Goal: Task Accomplishment & Management: Manage account settings

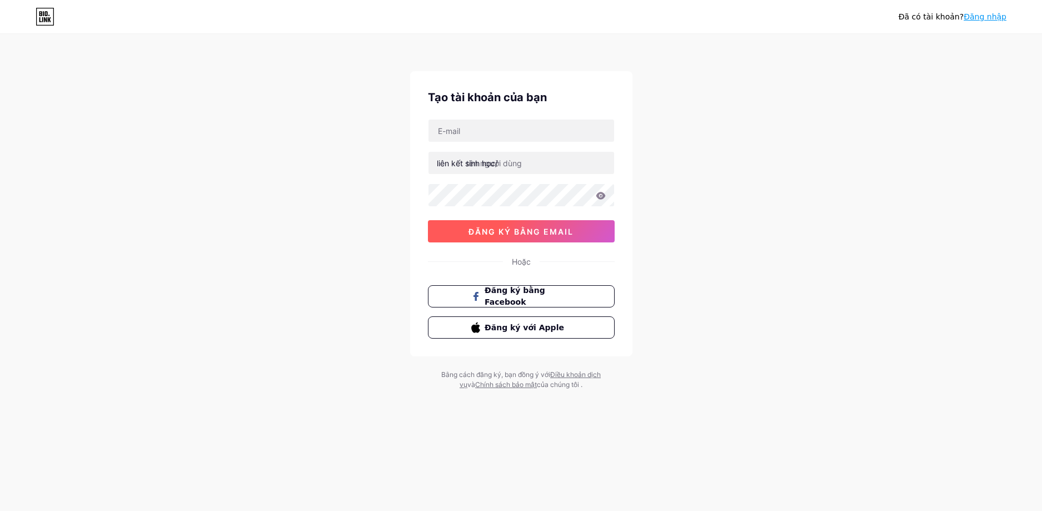
click at [549, 231] on font "đăng ký bằng email" at bounding box center [521, 231] width 105 height 9
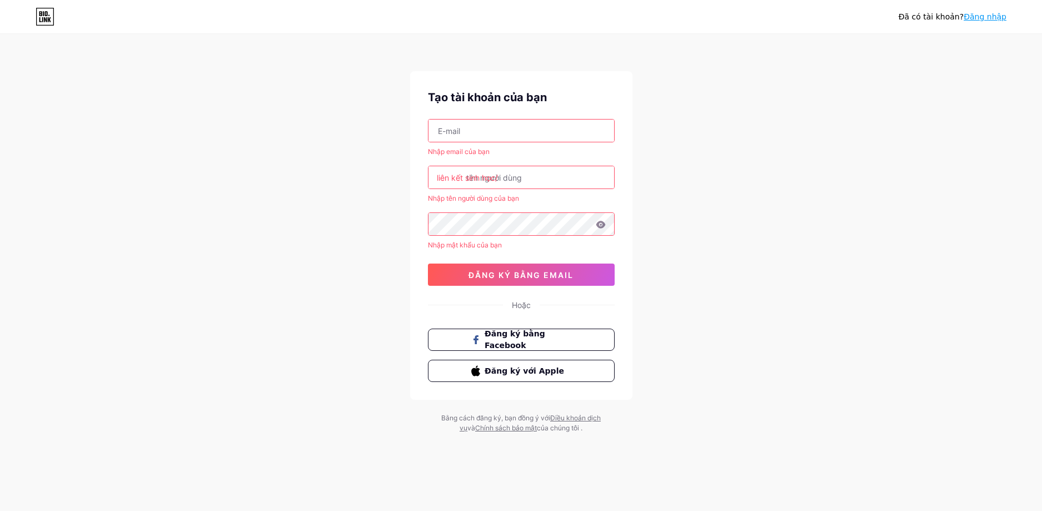
click at [509, 136] on input "text" at bounding box center [522, 130] width 186 height 22
type input "phamtien2003hbvbhp@gmail.com"
click at [511, 186] on input "text" at bounding box center [522, 177] width 186 height 22
click at [645, 206] on div "Đã có tài khoản? Đăng nhập Tạo tài khoản của bạn phamtien2003hbvbhp@gmail.com N…" at bounding box center [521, 234] width 1042 height 469
click at [601, 224] on icon at bounding box center [600, 224] width 9 height 7
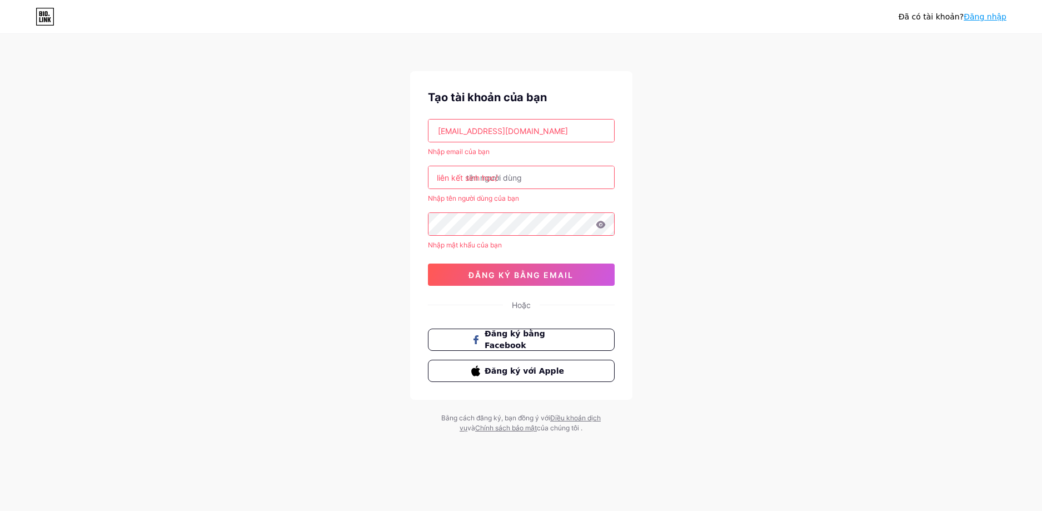
click at [389, 216] on div "Đã có tài khoản? Đăng nhập Tạo tài khoản của bạn phamtien2003hbvbhp@gmail.com N…" at bounding box center [521, 234] width 1042 height 469
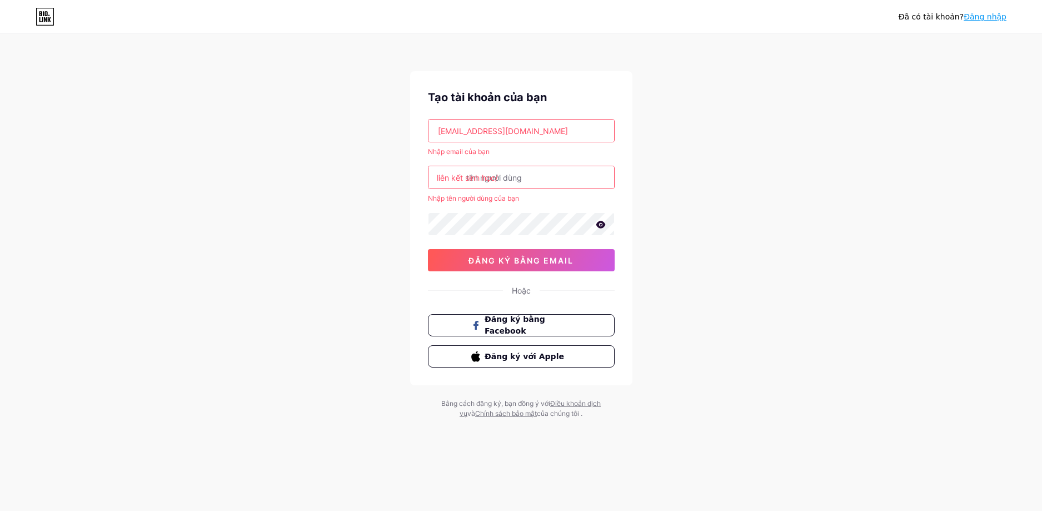
click at [602, 225] on icon at bounding box center [601, 225] width 10 height 8
click at [541, 178] on input "text" at bounding box center [522, 177] width 186 height 22
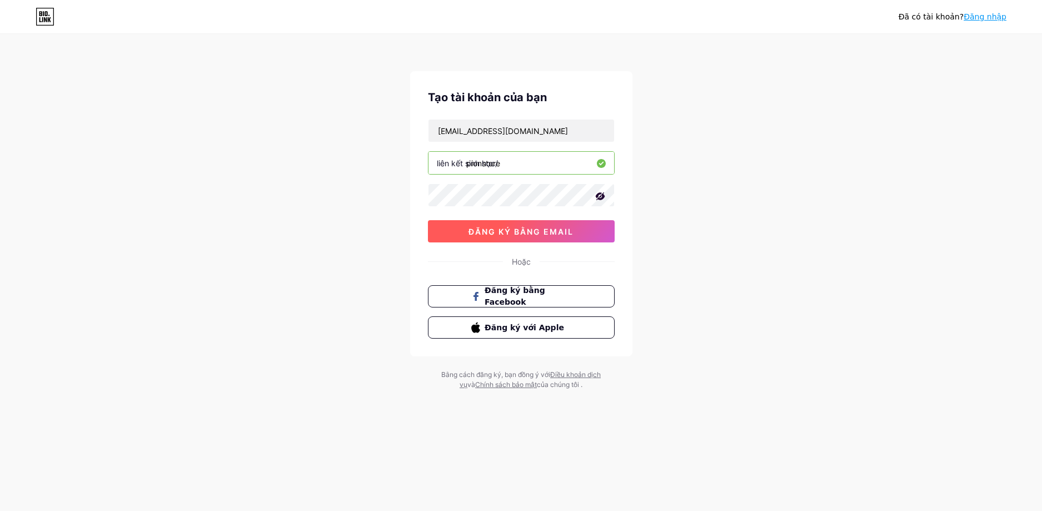
type input "pionstore"
click at [514, 246] on div "Tạo tài khoản của bạn phamtien2003hbvbhp@gmail.com liên kết sinh học/ pionstore…" at bounding box center [521, 213] width 222 height 285
click at [499, 237] on button "đăng ký bằng email" at bounding box center [521, 231] width 187 height 22
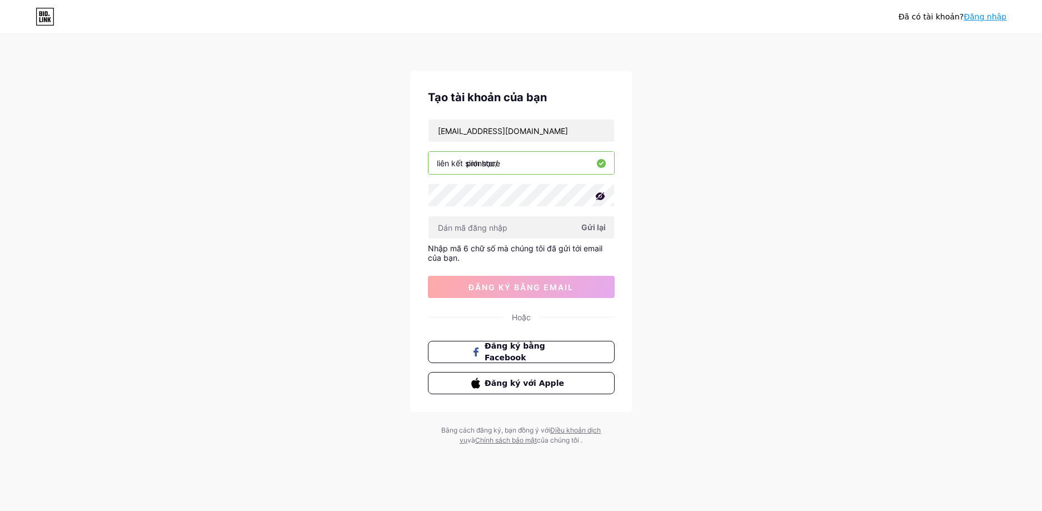
click at [596, 227] on font "Gửi lại" at bounding box center [593, 226] width 24 height 9
click at [505, 228] on input "text" at bounding box center [522, 227] width 186 height 22
click at [590, 230] on font "Gửi lại" at bounding box center [593, 226] width 24 height 9
click at [491, 168] on div "liên kết sinh học/" at bounding box center [467, 163] width 61 height 12
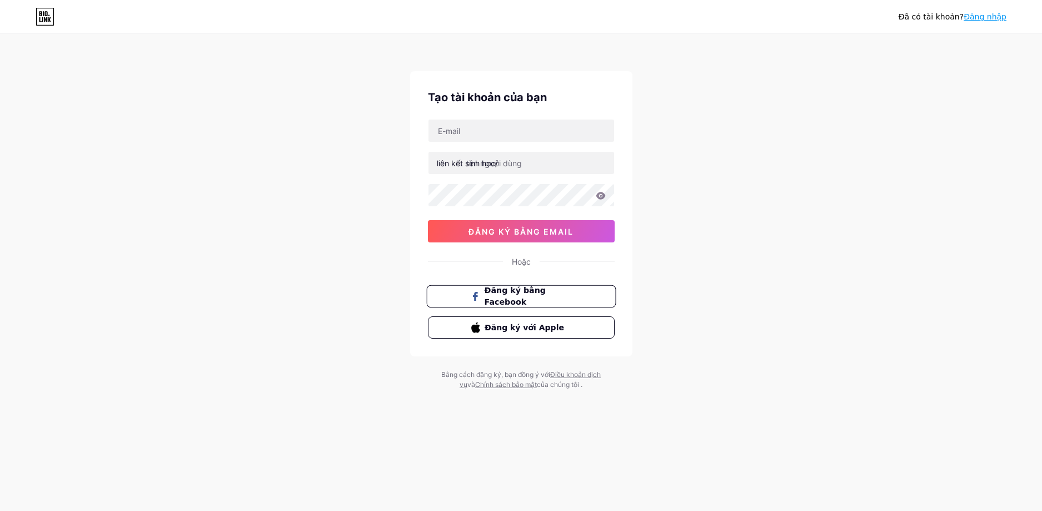
click at [528, 297] on font "Đăng ký bằng Facebook" at bounding box center [514, 296] width 61 height 21
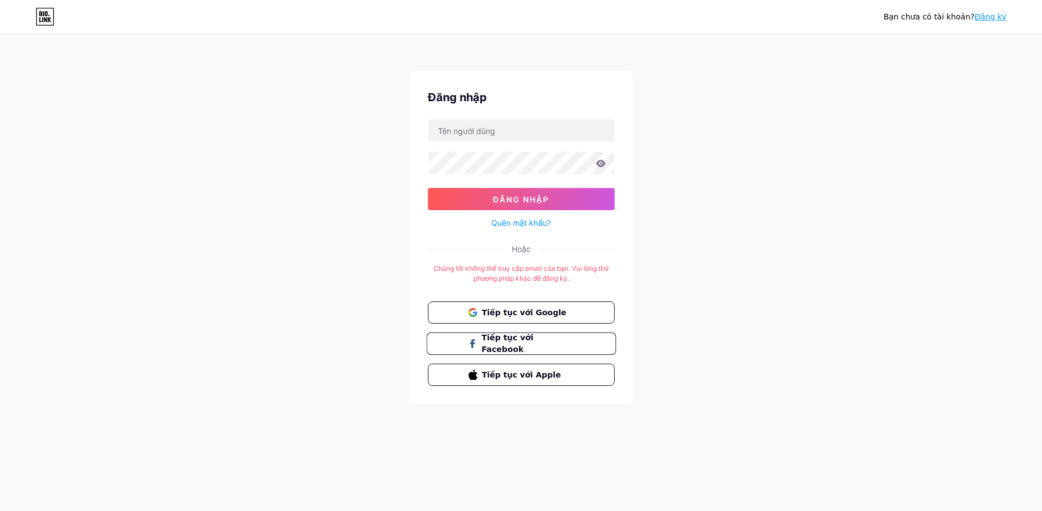
click at [534, 346] on font "Tiếp tục với Facebook" at bounding box center [507, 343] width 52 height 21
click at [517, 140] on input "text" at bounding box center [522, 130] width 186 height 22
drag, startPoint x: 700, startPoint y: 303, endPoint x: 673, endPoint y: 297, distance: 27.9
click at [700, 303] on div "Bạn chưa có tài khoản? Đăng ký Đăng nhập Đăng nhập Quên mật khẩu? Hoặc Chúng tô…" at bounding box center [521, 219] width 1042 height 439
click at [517, 309] on font "Tiếp tục với Google" at bounding box center [524, 311] width 86 height 9
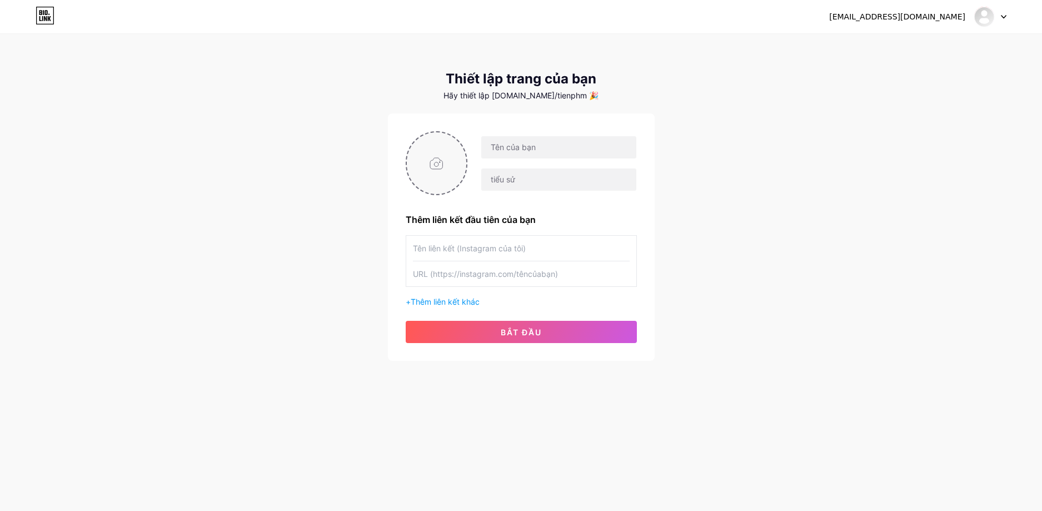
click at [435, 162] on input "file" at bounding box center [437, 163] width 60 height 62
type input "C:\fakepath\z6872273832712_3233265baf57eff4393adb8aa5e7408f.jpg"
click at [511, 145] on input "text" at bounding box center [558, 147] width 155 height 22
type input "Pionstore"
click at [516, 183] on input "text" at bounding box center [558, 179] width 155 height 22
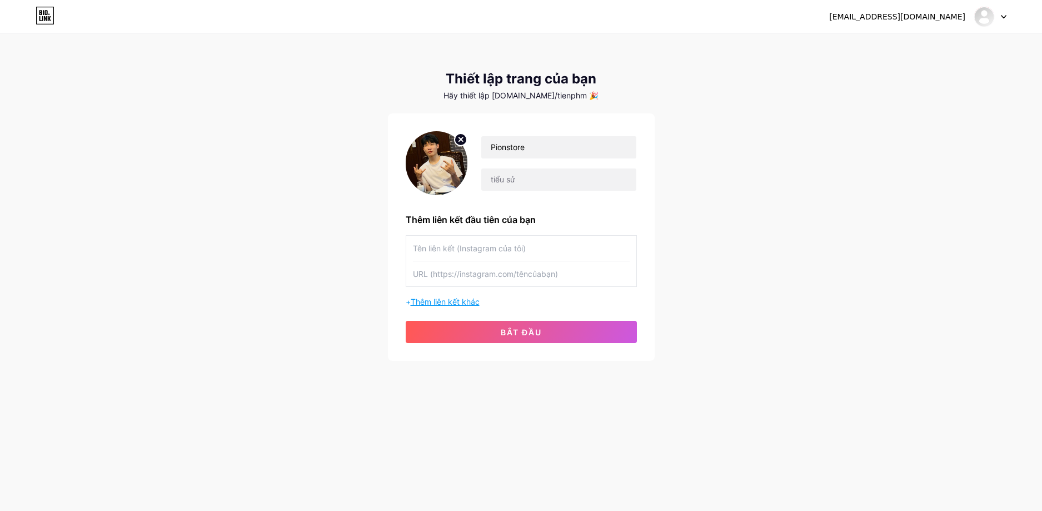
click at [470, 305] on font "Thêm liên kết khác" at bounding box center [445, 301] width 69 height 9
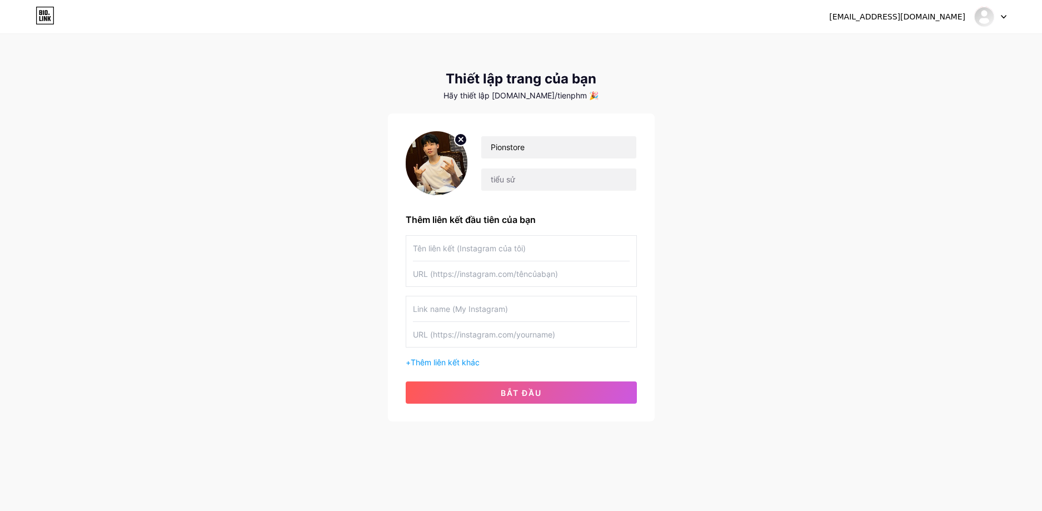
click at [491, 251] on input "text" at bounding box center [521, 248] width 217 height 25
type input "fb"
click at [490, 274] on input "text" at bounding box center [521, 273] width 217 height 25
click at [452, 273] on input "text" at bounding box center [521, 273] width 217 height 25
paste input "[URL][DOMAIN_NAME]"
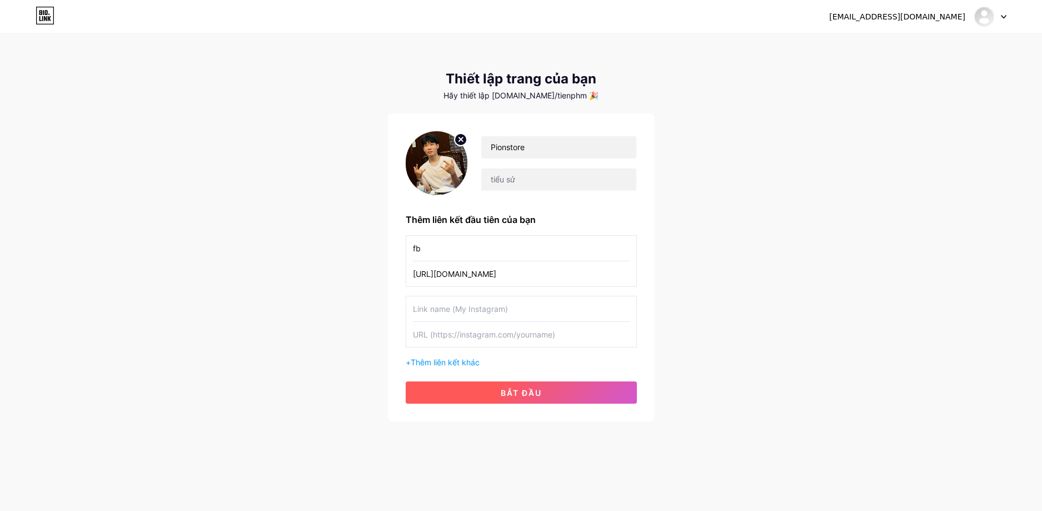
type input "[URL][DOMAIN_NAME]"
click at [480, 393] on button "bắt đầu" at bounding box center [521, 392] width 231 height 22
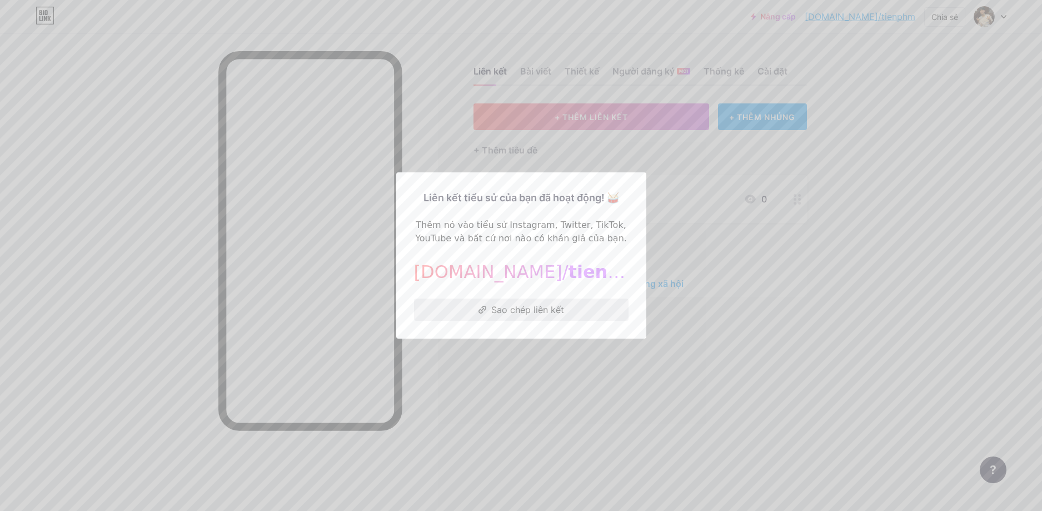
click at [579, 314] on button "Sao chép liên kết" at bounding box center [521, 309] width 215 height 22
click at [564, 320] on button "Sao chép liên kết" at bounding box center [521, 309] width 215 height 22
click at [731, 291] on div at bounding box center [521, 255] width 1042 height 511
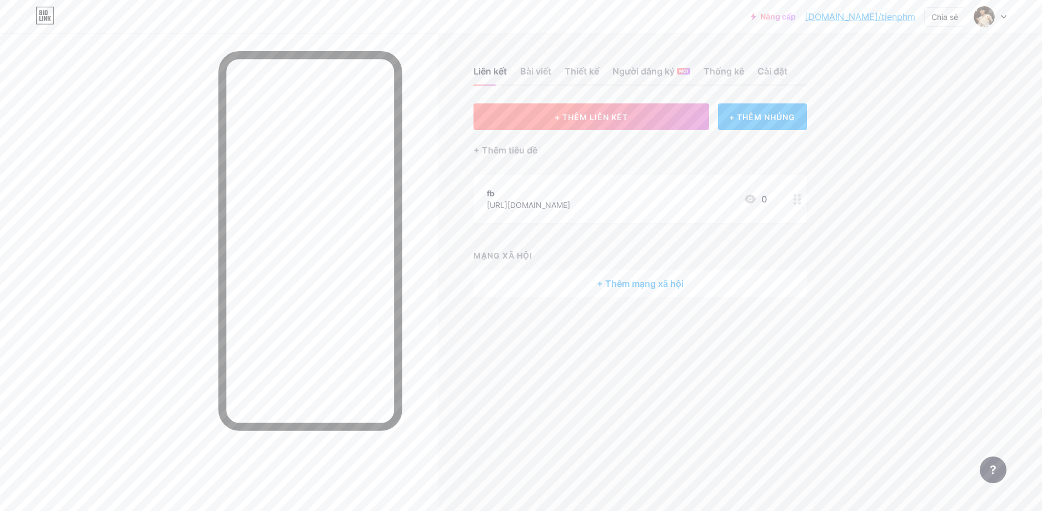
click at [597, 116] on font "+ THÊM LIÊN KẾT" at bounding box center [591, 116] width 73 height 9
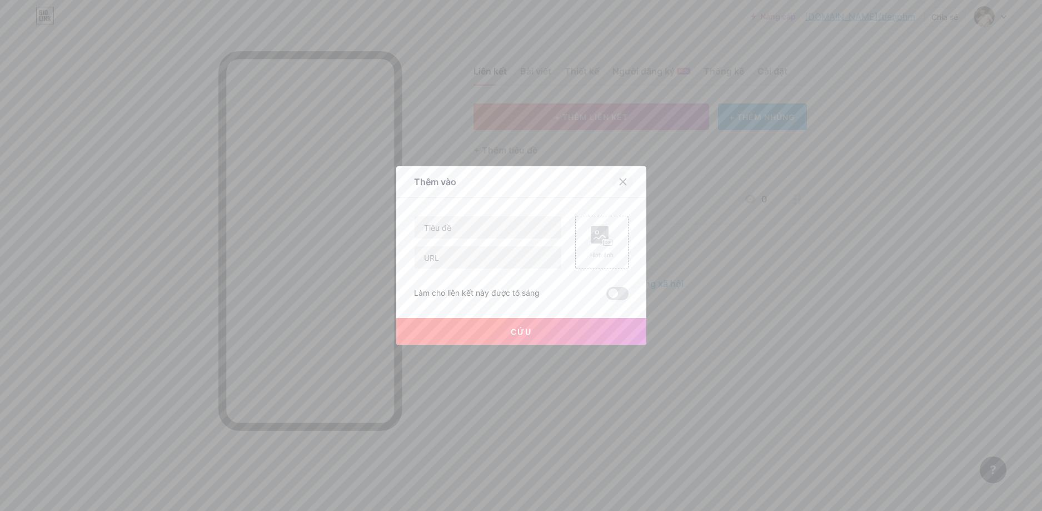
click at [621, 182] on icon at bounding box center [623, 181] width 9 height 9
